Goal: Task Accomplishment & Management: Use online tool/utility

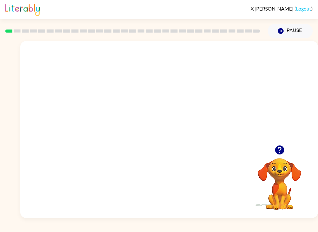
click at [154, 93] on video "Your browser must support playing .mp4 files to use Literably. Please try using…" at bounding box center [169, 93] width 298 height 104
click at [191, 118] on video "Your browser must support playing .mp4 files to use Literably. Please try using…" at bounding box center [169, 93] width 298 height 104
click at [206, 96] on video "Your browser must support playing .mp4 files to use Literably. Please try using…" at bounding box center [169, 93] width 298 height 104
click at [179, 134] on div at bounding box center [169, 132] width 40 height 23
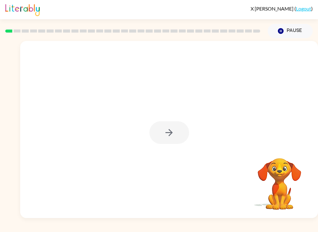
click at [168, 140] on div at bounding box center [169, 132] width 40 height 23
click at [175, 131] on div at bounding box center [169, 132] width 40 height 23
click at [170, 140] on div at bounding box center [169, 132] width 40 height 23
click at [179, 131] on div at bounding box center [169, 132] width 40 height 23
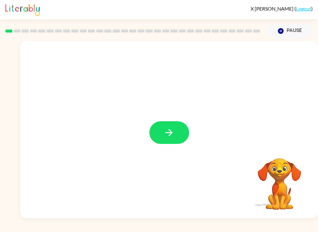
click at [172, 135] on icon "button" at bounding box center [169, 132] width 11 height 11
click at [162, 131] on div at bounding box center [169, 93] width 298 height 104
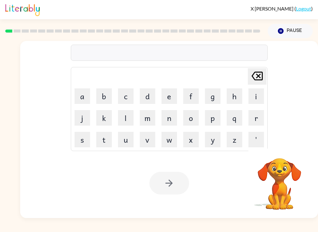
click at [103, 92] on button "b" at bounding box center [104, 97] width 16 height 16
click at [189, 121] on button "o" at bounding box center [191, 118] width 16 height 16
click at [257, 117] on button "r" at bounding box center [256, 118] width 16 height 16
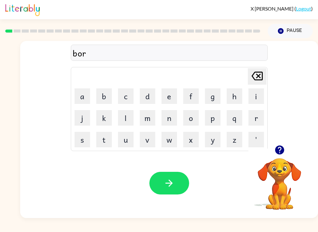
click at [144, 101] on button "d" at bounding box center [148, 97] width 16 height 16
click at [170, 97] on button "e" at bounding box center [170, 97] width 16 height 16
click at [254, 118] on button "r" at bounding box center [256, 118] width 16 height 16
click at [175, 180] on button "button" at bounding box center [169, 183] width 40 height 23
click at [128, 93] on button "c" at bounding box center [126, 97] width 16 height 16
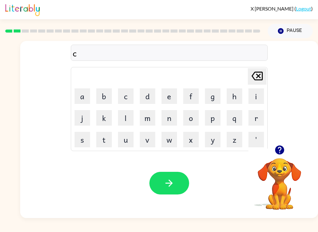
click at [194, 116] on button "o" at bounding box center [191, 118] width 16 height 16
click at [173, 140] on button "w" at bounding box center [170, 140] width 16 height 16
click at [168, 122] on button "n" at bounding box center [170, 118] width 16 height 16
click at [106, 139] on button "t" at bounding box center [104, 140] width 16 height 16
click at [259, 75] on icon at bounding box center [257, 76] width 11 height 9
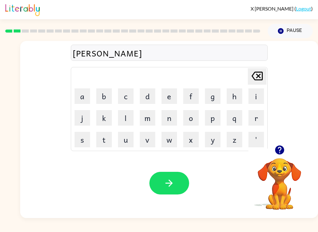
click at [253, 79] on icon at bounding box center [257, 76] width 11 height 9
click at [129, 143] on button "u" at bounding box center [126, 140] width 16 height 16
click at [171, 118] on button "n" at bounding box center [170, 118] width 16 height 16
click at [101, 138] on button "t" at bounding box center [104, 140] width 16 height 16
click at [256, 76] on icon "[PERSON_NAME] last character input" at bounding box center [257, 76] width 15 height 15
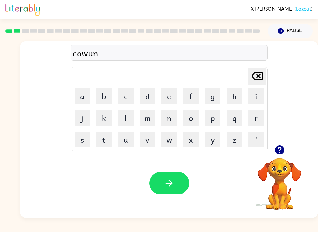
click at [255, 76] on icon "[PERSON_NAME] last character input" at bounding box center [257, 76] width 15 height 15
click at [255, 75] on icon at bounding box center [257, 76] width 11 height 9
click at [130, 140] on button "u" at bounding box center [126, 140] width 16 height 16
click at [167, 118] on button "n" at bounding box center [170, 118] width 16 height 16
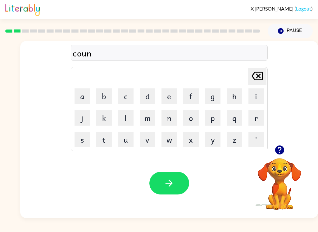
click at [107, 141] on button "t" at bounding box center [104, 140] width 16 height 16
click at [179, 178] on button "button" at bounding box center [169, 183] width 40 height 23
click at [125, 119] on button "l" at bounding box center [126, 118] width 16 height 16
click at [193, 121] on button "o" at bounding box center [191, 118] width 16 height 16
click at [127, 98] on button "c" at bounding box center [126, 97] width 16 height 16
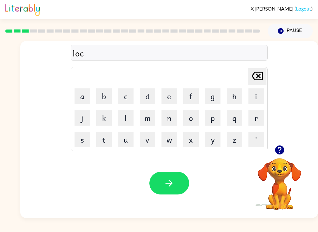
click at [106, 140] on button "t" at bounding box center [104, 140] width 16 height 16
click at [256, 75] on icon at bounding box center [257, 76] width 11 height 9
click at [255, 75] on icon at bounding box center [257, 76] width 11 height 9
click at [257, 72] on icon "[PERSON_NAME] last character input" at bounding box center [257, 76] width 15 height 15
click at [82, 95] on button "a" at bounding box center [83, 97] width 16 height 16
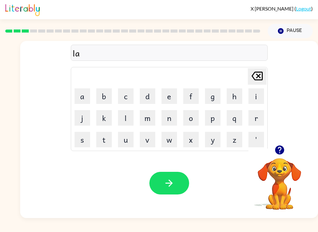
click at [258, 74] on icon "[PERSON_NAME] last character input" at bounding box center [257, 76] width 15 height 15
click at [192, 120] on button "o" at bounding box center [191, 118] width 16 height 16
click at [129, 93] on button "c" at bounding box center [126, 97] width 16 height 16
click at [100, 147] on button "t" at bounding box center [104, 140] width 16 height 16
click at [168, 94] on button "e" at bounding box center [170, 97] width 16 height 16
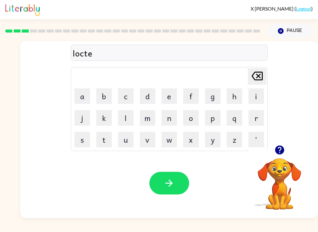
click at [175, 183] on button "button" at bounding box center [169, 183] width 40 height 23
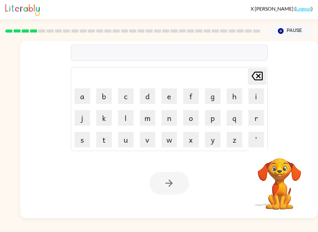
click at [105, 139] on button "t" at bounding box center [104, 140] width 16 height 16
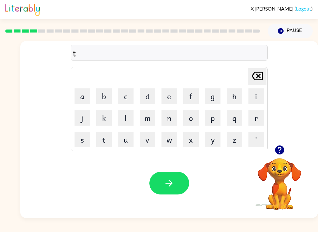
click at [171, 139] on button "w" at bounding box center [170, 140] width 16 height 16
click at [254, 94] on button "i" at bounding box center [256, 97] width 16 height 16
click at [167, 116] on button "n" at bounding box center [170, 118] width 16 height 16
click at [164, 188] on icon "button" at bounding box center [169, 183] width 11 height 11
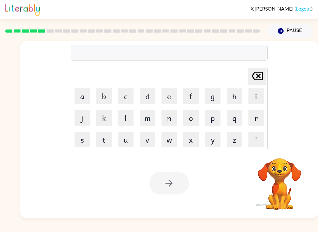
click at [172, 120] on button "n" at bounding box center [170, 118] width 16 height 16
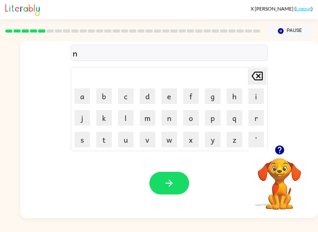
click at [82, 96] on button "a" at bounding box center [83, 97] width 16 height 16
click at [253, 117] on button "r" at bounding box center [256, 118] width 16 height 16
click at [189, 117] on button "o" at bounding box center [191, 118] width 16 height 16
click at [126, 115] on button "l" at bounding box center [126, 118] width 16 height 16
click at [167, 93] on button "e" at bounding box center [170, 97] width 16 height 16
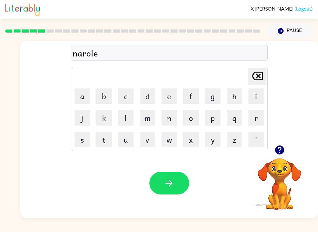
click at [167, 189] on icon "button" at bounding box center [169, 183] width 11 height 11
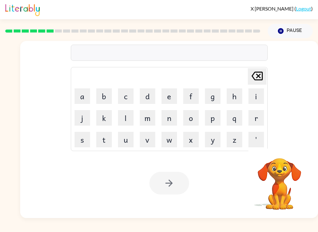
click at [100, 101] on button "b" at bounding box center [104, 97] width 16 height 16
click at [171, 93] on button "e" at bounding box center [170, 97] width 16 height 16
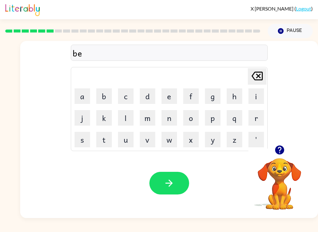
click at [238, 97] on button "h" at bounding box center [235, 97] width 16 height 16
click at [253, 94] on button "i" at bounding box center [256, 97] width 16 height 16
click at [168, 113] on button "n" at bounding box center [170, 118] width 16 height 16
click at [142, 96] on button "d" at bounding box center [148, 97] width 16 height 16
click at [170, 189] on button "button" at bounding box center [169, 183] width 40 height 23
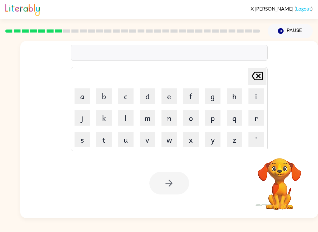
click at [109, 138] on button "t" at bounding box center [104, 140] width 16 height 16
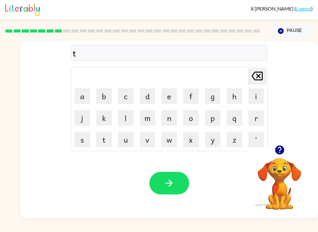
click at [256, 115] on button "r" at bounding box center [256, 118] width 16 height 16
click at [257, 94] on button "i" at bounding box center [256, 97] width 16 height 16
click at [108, 117] on button "k" at bounding box center [104, 118] width 16 height 16
click at [127, 121] on button "l" at bounding box center [126, 118] width 16 height 16
click at [167, 96] on button "e" at bounding box center [170, 97] width 16 height 16
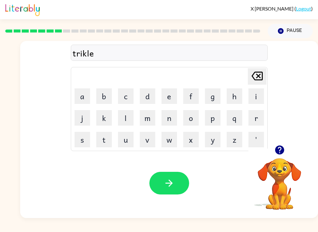
click at [160, 185] on button "button" at bounding box center [169, 183] width 40 height 23
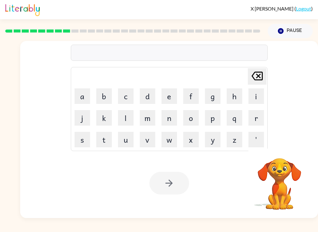
click at [148, 117] on button "m" at bounding box center [148, 118] width 16 height 16
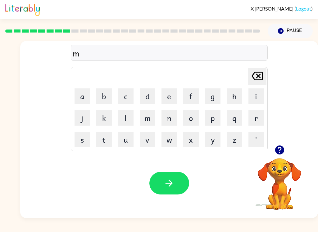
click at [255, 94] on button "i" at bounding box center [256, 97] width 16 height 16
click at [254, 115] on button "r" at bounding box center [256, 118] width 16 height 16
click at [258, 93] on button "i" at bounding box center [256, 97] width 16 height 16
click at [256, 75] on icon "[PERSON_NAME] last character input" at bounding box center [257, 76] width 15 height 15
click at [170, 100] on button "e" at bounding box center [170, 97] width 16 height 16
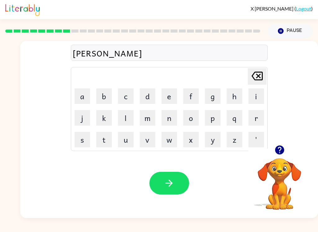
click at [105, 120] on button "k" at bounding box center [104, 118] width 16 height 16
click at [121, 116] on button "l" at bounding box center [126, 118] width 16 height 16
click at [171, 186] on icon "button" at bounding box center [169, 183] width 11 height 11
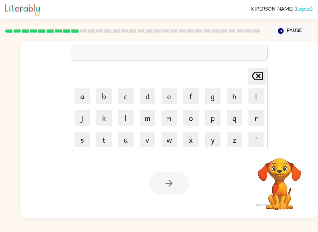
click at [175, 116] on button "n" at bounding box center [170, 118] width 16 height 16
click at [258, 95] on button "i" at bounding box center [256, 97] width 16 height 16
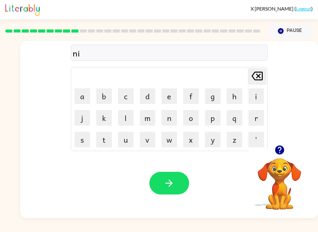
click at [149, 117] on button "m" at bounding box center [148, 118] width 16 height 16
click at [102, 98] on button "b" at bounding box center [104, 97] width 16 height 16
click at [126, 117] on button "l" at bounding box center [126, 118] width 16 height 16
click at [182, 192] on button "button" at bounding box center [169, 183] width 40 height 23
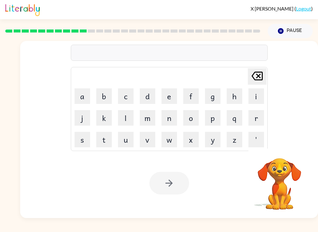
click at [125, 139] on button "u" at bounding box center [126, 140] width 16 height 16
click at [166, 122] on button "n" at bounding box center [170, 118] width 16 height 16
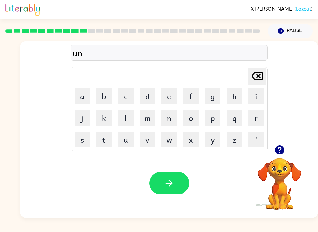
click at [190, 93] on button "f" at bounding box center [191, 97] width 16 height 16
click at [191, 122] on button "o" at bounding box center [191, 118] width 16 height 16
click at [126, 119] on button "l" at bounding box center [126, 118] width 16 height 16
click at [148, 97] on button "d" at bounding box center [148, 97] width 16 height 16
click at [172, 182] on icon "button" at bounding box center [169, 183] width 11 height 11
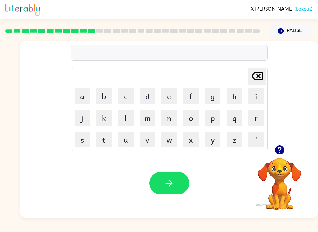
click at [145, 139] on button "v" at bounding box center [148, 140] width 16 height 16
click at [193, 116] on button "o" at bounding box center [191, 118] width 16 height 16
click at [106, 143] on button "t" at bounding box center [104, 140] width 16 height 16
click at [163, 98] on button "e" at bounding box center [170, 97] width 16 height 16
click at [173, 188] on icon "button" at bounding box center [169, 183] width 11 height 11
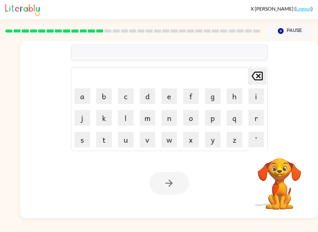
click at [103, 98] on button "b" at bounding box center [104, 97] width 16 height 16
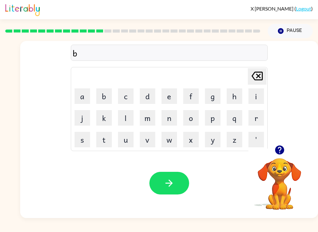
click at [169, 99] on button "e" at bounding box center [170, 97] width 16 height 16
click at [148, 98] on button "d" at bounding box center [148, 97] width 16 height 16
click at [107, 140] on button "t" at bounding box center [104, 140] width 16 height 16
click at [257, 96] on button "i" at bounding box center [256, 97] width 16 height 16
click at [148, 117] on button "m" at bounding box center [148, 118] width 16 height 16
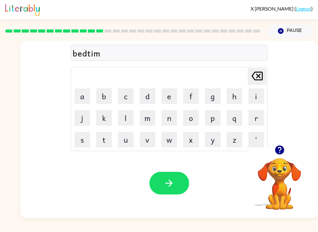
click at [165, 100] on button "e" at bounding box center [170, 97] width 16 height 16
click at [165, 195] on button "button" at bounding box center [169, 183] width 40 height 23
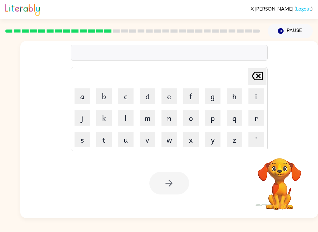
click at [197, 97] on button "f" at bounding box center [191, 97] width 16 height 16
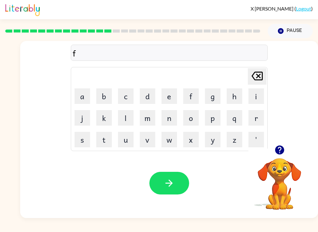
click at [254, 96] on button "i" at bounding box center [256, 97] width 16 height 16
click at [175, 115] on button "n" at bounding box center [170, 118] width 16 height 16
click at [171, 94] on button "e" at bounding box center [170, 97] width 16 height 16
click at [257, 70] on icon "[PERSON_NAME] last character input" at bounding box center [257, 76] width 15 height 15
click at [255, 71] on icon "[PERSON_NAME] last character input" at bounding box center [257, 76] width 15 height 15
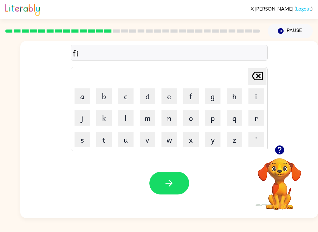
click at [105, 140] on button "t" at bounding box center [104, 140] width 16 height 16
click at [169, 121] on button "n" at bounding box center [170, 118] width 16 height 16
click at [254, 94] on button "i" at bounding box center [256, 97] width 16 height 16
click at [88, 141] on button "s" at bounding box center [83, 140] width 16 height 16
click at [168, 194] on button "button" at bounding box center [169, 183] width 40 height 23
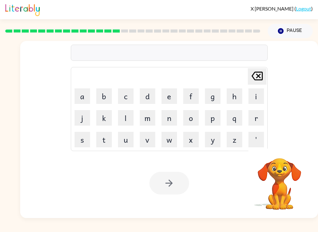
click at [151, 100] on button "d" at bounding box center [148, 97] width 16 height 16
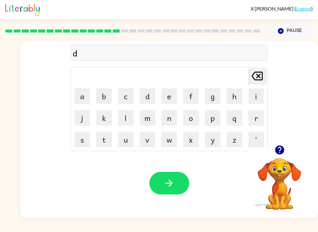
click at [123, 140] on button "u" at bounding box center [126, 140] width 16 height 16
click at [127, 112] on button "l" at bounding box center [126, 118] width 16 height 16
click at [256, 93] on button "i" at bounding box center [256, 97] width 16 height 16
click at [252, 81] on icon "[PERSON_NAME] last character input" at bounding box center [257, 76] width 15 height 15
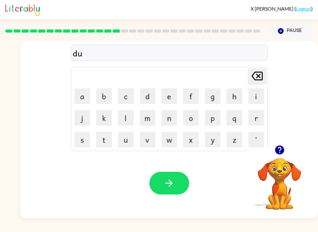
click at [127, 114] on button "l" at bounding box center [126, 118] width 16 height 16
click at [83, 93] on button "a" at bounding box center [83, 97] width 16 height 16
click at [215, 138] on button "y" at bounding box center [213, 140] width 16 height 16
click at [169, 194] on button "button" at bounding box center [169, 183] width 40 height 23
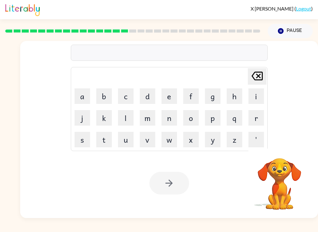
click at [284, 2] on div "X [PERSON_NAME] ( Logout )" at bounding box center [159, 9] width 308 height 19
click at [107, 138] on button "t" at bounding box center [104, 140] width 16 height 16
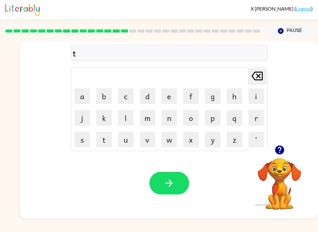
click at [254, 94] on button "i" at bounding box center [256, 97] width 16 height 16
click at [252, 117] on button "r" at bounding box center [256, 118] width 16 height 16
click at [150, 121] on button "m" at bounding box center [148, 118] width 16 height 16
click at [173, 185] on icon "button" at bounding box center [169, 183] width 11 height 11
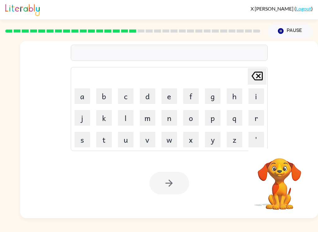
click at [79, 141] on button "s" at bounding box center [83, 140] width 16 height 16
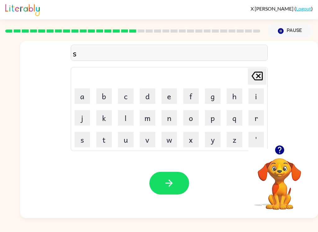
click at [170, 94] on button "e" at bounding box center [170, 97] width 16 height 16
click at [107, 141] on button "t" at bounding box center [104, 140] width 16 height 16
click at [162, 184] on button "button" at bounding box center [169, 183] width 40 height 23
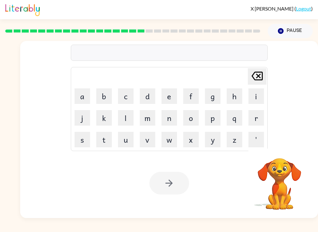
click at [105, 94] on button "b" at bounding box center [104, 97] width 16 height 16
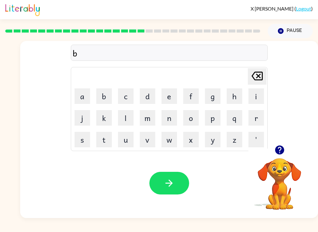
click at [285, 145] on button "button" at bounding box center [280, 150] width 16 height 16
click at [260, 115] on button "r" at bounding box center [256, 118] width 16 height 16
click at [257, 99] on button "i" at bounding box center [256, 97] width 16 height 16
click at [148, 116] on button "m" at bounding box center [148, 118] width 16 height 16
click at [169, 95] on button "e" at bounding box center [170, 97] width 16 height 16
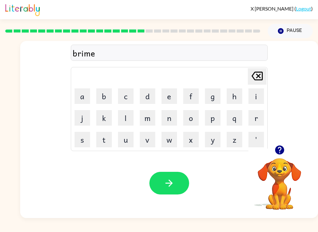
click at [209, 142] on button "y" at bounding box center [213, 140] width 16 height 16
click at [163, 190] on button "button" at bounding box center [169, 183] width 40 height 23
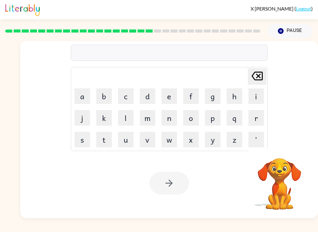
click at [215, 117] on button "p" at bounding box center [213, 118] width 16 height 16
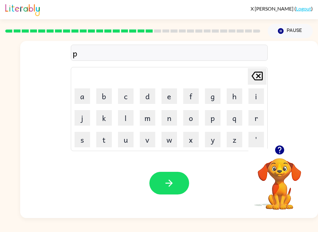
click at [127, 113] on button "l" at bounding box center [126, 118] width 16 height 16
click at [83, 97] on button "a" at bounding box center [83, 97] width 16 height 16
click at [84, 137] on button "s" at bounding box center [83, 140] width 16 height 16
click at [86, 141] on button "s" at bounding box center [83, 140] width 16 height 16
click at [104, 139] on button "t" at bounding box center [104, 140] width 16 height 16
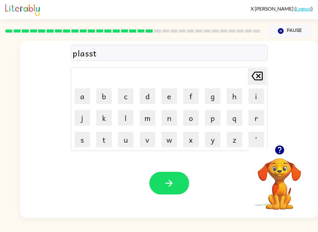
click at [255, 102] on button "i" at bounding box center [256, 97] width 16 height 16
click at [104, 122] on button "k" at bounding box center [104, 118] width 16 height 16
click at [162, 188] on button "button" at bounding box center [169, 183] width 40 height 23
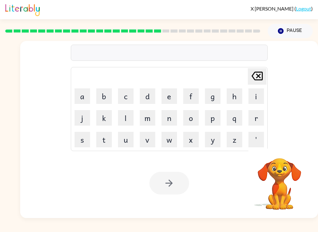
click at [149, 100] on button "d" at bounding box center [148, 97] width 16 height 16
click at [254, 97] on button "i" at bounding box center [256, 97] width 16 height 16
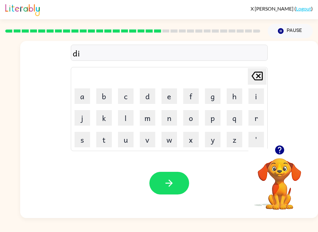
click at [81, 143] on button "s" at bounding box center [83, 140] width 16 height 16
click at [216, 117] on button "p" at bounding box center [213, 118] width 16 height 16
click at [281, 155] on icon "button" at bounding box center [279, 150] width 9 height 9
click at [282, 153] on icon "button" at bounding box center [279, 150] width 9 height 9
click at [130, 122] on button "l" at bounding box center [126, 118] width 16 height 16
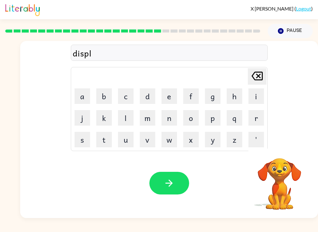
click at [81, 98] on button "a" at bounding box center [83, 97] width 16 height 16
click at [218, 139] on button "y" at bounding box center [213, 140] width 16 height 16
click at [166, 186] on icon "button" at bounding box center [169, 183] width 11 height 11
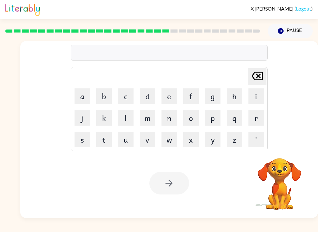
click at [146, 98] on button "d" at bounding box center [148, 97] width 16 height 16
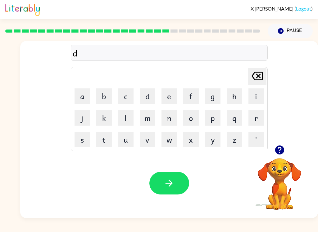
click at [129, 137] on button "u" at bounding box center [126, 140] width 16 height 16
click at [84, 141] on button "s" at bounding box center [83, 140] width 16 height 16
click at [103, 141] on button "t" at bounding box center [104, 140] width 16 height 16
click at [148, 96] on button "d" at bounding box center [148, 97] width 16 height 16
click at [250, 73] on icon "[PERSON_NAME] last character input" at bounding box center [257, 76] width 15 height 15
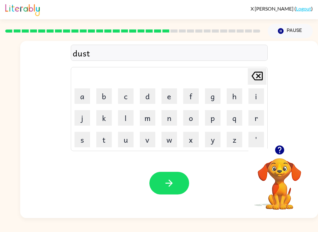
click at [164, 96] on button "e" at bounding box center [170, 97] width 16 height 16
click at [147, 95] on button "d" at bounding box center [148, 97] width 16 height 16
click at [162, 180] on button "button" at bounding box center [169, 183] width 40 height 23
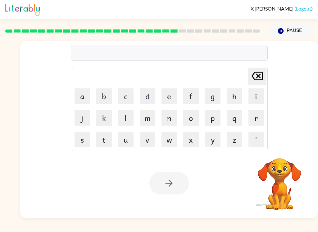
click at [84, 144] on button "s" at bounding box center [83, 140] width 16 height 16
click at [173, 98] on button "e" at bounding box center [170, 97] width 16 height 16
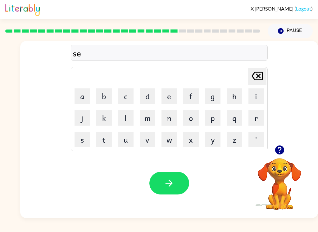
click at [105, 139] on button "t" at bounding box center [104, 140] width 16 height 16
click at [126, 143] on button "u" at bounding box center [126, 140] width 16 height 16
click at [214, 119] on button "p" at bounding box center [213, 118] width 16 height 16
click at [208, 145] on button "y" at bounding box center [213, 140] width 16 height 16
click at [253, 73] on icon at bounding box center [257, 76] width 11 height 9
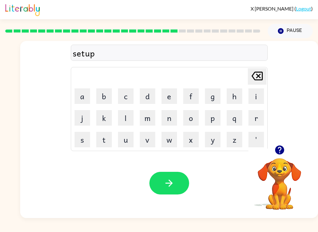
click at [163, 103] on button "e" at bounding box center [170, 97] width 16 height 16
click at [177, 190] on button "button" at bounding box center [169, 183] width 40 height 23
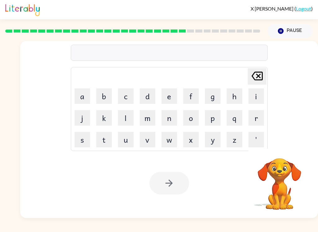
click at [255, 115] on button "r" at bounding box center [256, 118] width 16 height 16
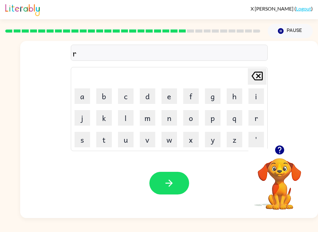
click at [250, 101] on button "i" at bounding box center [256, 97] width 16 height 16
click at [167, 93] on button "e" at bounding box center [170, 97] width 16 height 16
click at [172, 119] on button "n" at bounding box center [170, 118] width 16 height 16
click at [125, 94] on button "c" at bounding box center [126, 97] width 16 height 16
click at [194, 119] on button "o" at bounding box center [191, 118] width 16 height 16
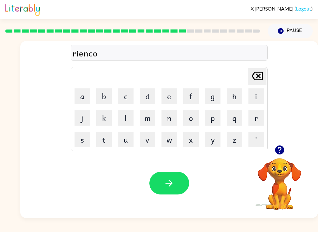
click at [110, 144] on button "t" at bounding box center [104, 140] width 16 height 16
click at [164, 96] on button "e" at bounding box center [170, 97] width 16 height 16
click at [174, 182] on icon "button" at bounding box center [169, 183] width 11 height 11
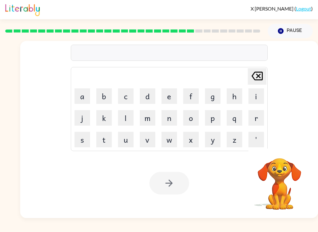
click at [149, 112] on button "m" at bounding box center [148, 118] width 16 height 16
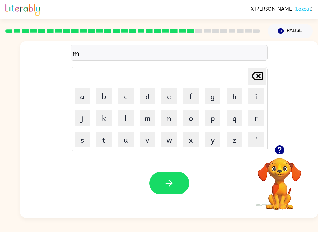
click at [170, 99] on button "e" at bounding box center [170, 97] width 16 height 16
click at [257, 119] on button "r" at bounding box center [256, 118] width 16 height 16
click at [103, 120] on button "k" at bounding box center [104, 118] width 16 height 16
click at [169, 93] on button "e" at bounding box center [170, 97] width 16 height 16
click at [252, 110] on button "r" at bounding box center [256, 118] width 16 height 16
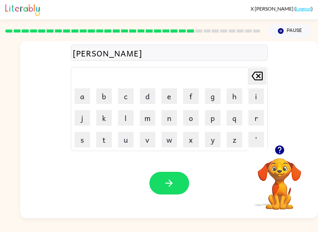
click at [180, 186] on button "button" at bounding box center [169, 183] width 40 height 23
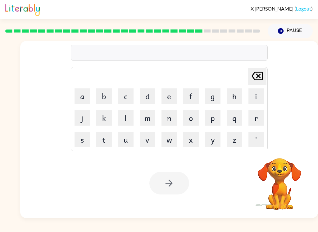
click at [167, 94] on button "e" at bounding box center [170, 97] width 16 height 16
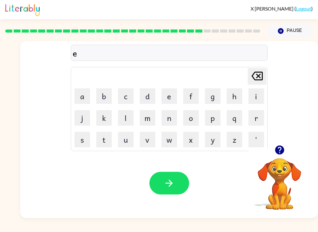
click at [284, 153] on icon "button" at bounding box center [279, 150] width 11 height 11
click at [279, 149] on icon "button" at bounding box center [279, 150] width 9 height 9
click at [193, 142] on button "x" at bounding box center [191, 140] width 16 height 16
click at [147, 142] on button "v" at bounding box center [148, 140] width 16 height 16
click at [86, 93] on button "a" at bounding box center [83, 97] width 16 height 16
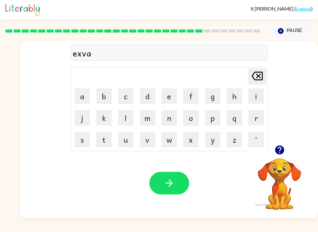
click at [170, 121] on button "n" at bounding box center [170, 118] width 16 height 16
click at [88, 145] on button "s" at bounding box center [83, 140] width 16 height 16
click at [259, 95] on button "i" at bounding box center [256, 97] width 16 height 16
click at [173, 119] on button "n" at bounding box center [170, 118] width 16 height 16
click at [211, 97] on button "g" at bounding box center [213, 97] width 16 height 16
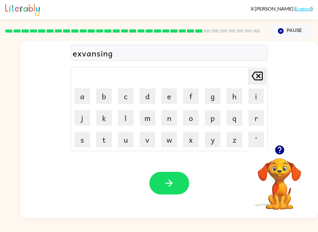
click at [175, 180] on button "button" at bounding box center [169, 183] width 40 height 23
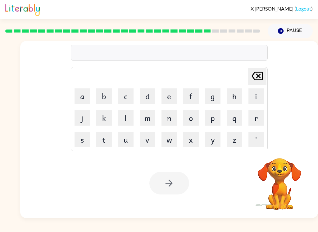
click at [210, 93] on button "g" at bounding box center [213, 97] width 16 height 16
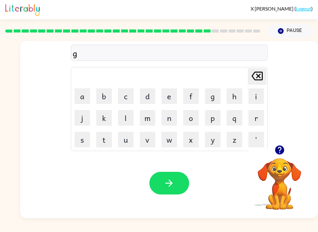
click at [194, 123] on button "o" at bounding box center [191, 118] width 16 height 16
click at [216, 121] on button "p" at bounding box center [213, 118] width 16 height 16
click at [128, 118] on button "l" at bounding box center [126, 118] width 16 height 16
click at [253, 97] on button "i" at bounding box center [256, 97] width 16 height 16
click at [172, 119] on button "n" at bounding box center [170, 118] width 16 height 16
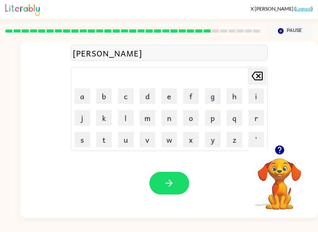
click at [167, 201] on div "Your browser must support playing .mp4 files to use Literably. Please try using…" at bounding box center [169, 183] width 298 height 70
click at [172, 181] on icon "button" at bounding box center [169, 183] width 11 height 11
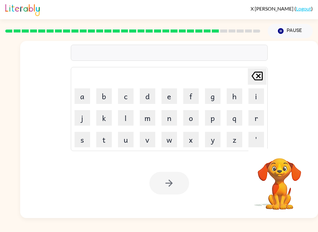
click at [215, 93] on button "g" at bounding box center [213, 97] width 16 height 16
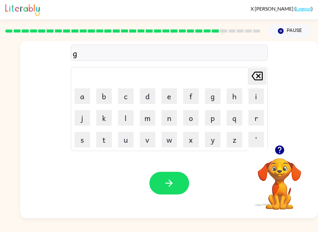
click at [125, 142] on button "u" at bounding box center [126, 140] width 16 height 16
click at [150, 140] on button "v" at bounding box center [148, 140] width 16 height 16
click at [171, 93] on button "e" at bounding box center [170, 97] width 16 height 16
click at [260, 118] on button "r" at bounding box center [256, 118] width 16 height 16
click at [149, 118] on button "m" at bounding box center [148, 118] width 16 height 16
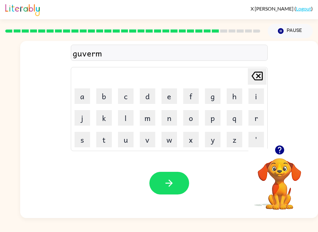
click at [256, 92] on button "i" at bounding box center [256, 97] width 16 height 16
click at [171, 116] on button "n" at bounding box center [170, 118] width 16 height 16
click at [103, 140] on button "t" at bounding box center [104, 140] width 16 height 16
click at [160, 194] on button "button" at bounding box center [169, 183] width 40 height 23
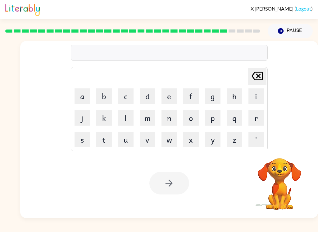
click at [91, 132] on td "s" at bounding box center [82, 139] width 21 height 21
click at [83, 140] on button "s" at bounding box center [83, 140] width 16 height 16
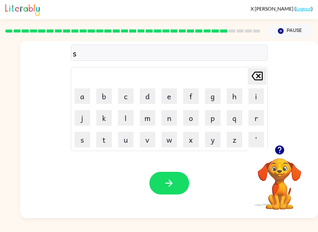
click at [102, 144] on button "t" at bounding box center [104, 140] width 16 height 16
click at [82, 102] on button "a" at bounding box center [83, 97] width 16 height 16
click at [169, 116] on button "n" at bounding box center [170, 118] width 16 height 16
click at [173, 181] on icon "button" at bounding box center [169, 183] width 11 height 11
click at [86, 147] on button "s" at bounding box center [83, 140] width 16 height 16
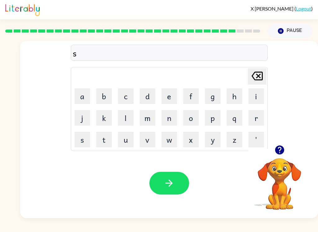
click at [238, 94] on button "h" at bounding box center [235, 97] width 16 height 16
click at [80, 93] on button "a" at bounding box center [83, 97] width 16 height 16
click at [213, 116] on button "p" at bounding box center [213, 118] width 16 height 16
click at [175, 179] on button "button" at bounding box center [169, 183] width 40 height 23
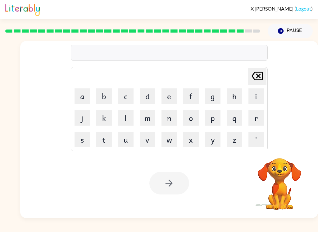
click at [165, 94] on button "e" at bounding box center [170, 97] width 16 height 16
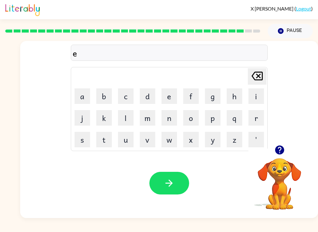
click at [188, 146] on button "x" at bounding box center [191, 140] width 16 height 16
click at [276, 151] on icon "button" at bounding box center [279, 150] width 9 height 9
click at [119, 123] on button "l" at bounding box center [126, 118] width 16 height 16
click at [256, 103] on button "i" at bounding box center [256, 97] width 16 height 16
click at [170, 116] on button "n" at bounding box center [170, 118] width 16 height 16
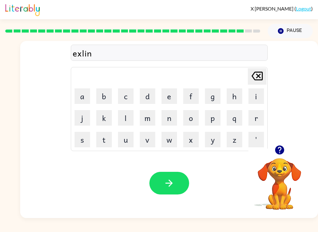
click at [103, 136] on button "t" at bounding box center [104, 140] width 16 height 16
click at [165, 182] on icon "button" at bounding box center [169, 183] width 11 height 11
click at [84, 118] on button "j" at bounding box center [83, 118] width 16 height 16
click at [83, 89] on button "a" at bounding box center [83, 97] width 16 height 16
click at [168, 145] on button "w" at bounding box center [170, 140] width 16 height 16
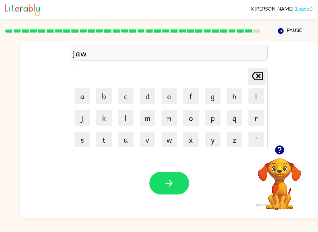
click at [104, 94] on button "b" at bounding box center [104, 97] width 16 height 16
click at [248, 117] on button "r" at bounding box center [256, 118] width 16 height 16
click at [86, 92] on button "a" at bounding box center [83, 97] width 16 height 16
click at [126, 89] on button "c" at bounding box center [126, 97] width 16 height 16
click at [102, 120] on button "k" at bounding box center [104, 118] width 16 height 16
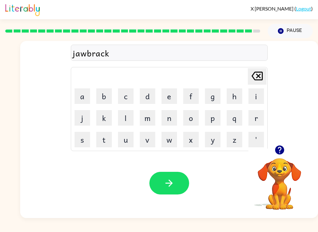
click at [165, 95] on button "e" at bounding box center [170, 97] width 16 height 16
click at [254, 115] on button "r" at bounding box center [256, 118] width 16 height 16
click at [171, 185] on icon "button" at bounding box center [169, 183] width 7 height 7
